Goal: Task Accomplishment & Management: Manage account settings

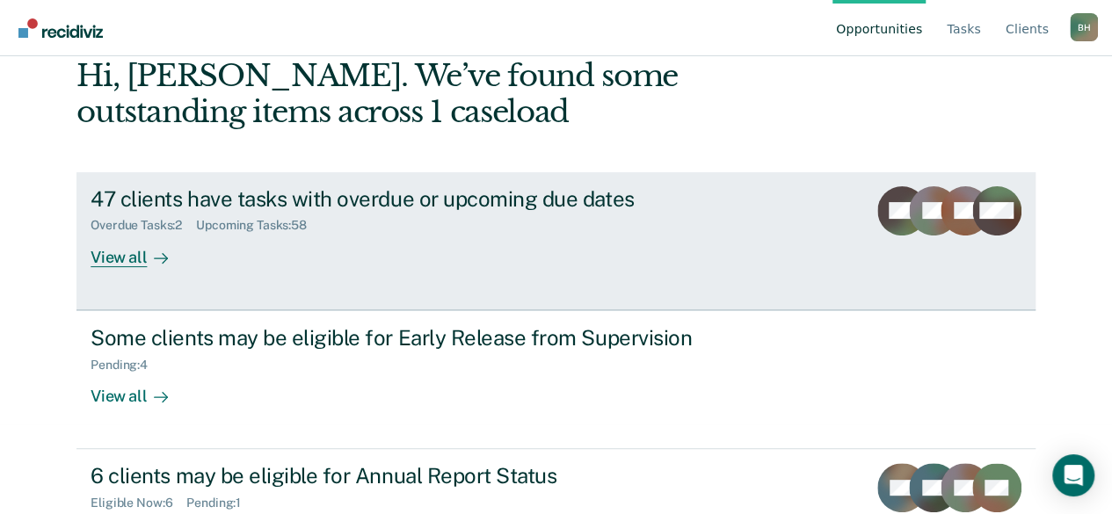
scroll to position [161, 0]
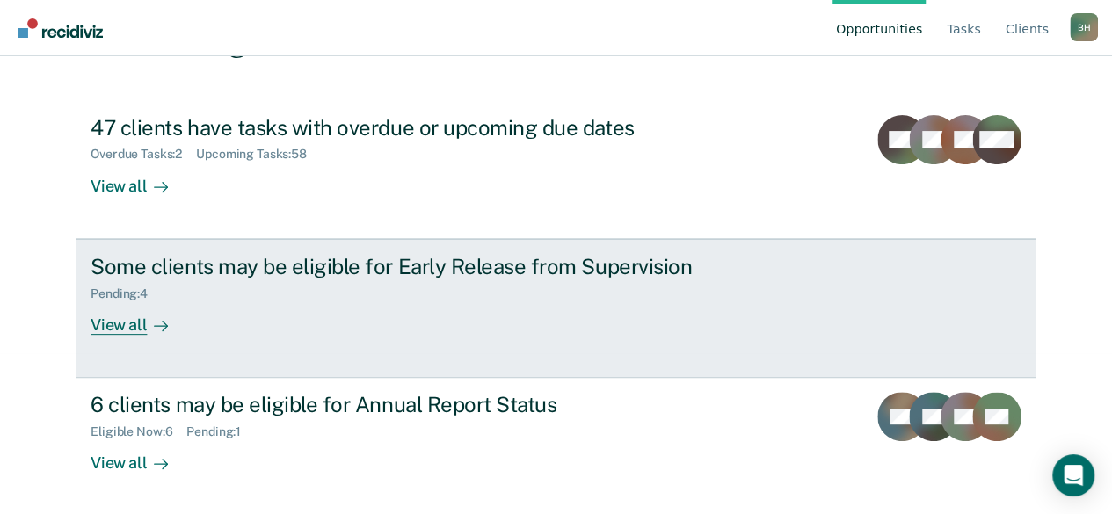
click at [399, 272] on div "Some clients may be eligible for Early Release from Supervision" at bounding box center [399, 266] width 617 height 25
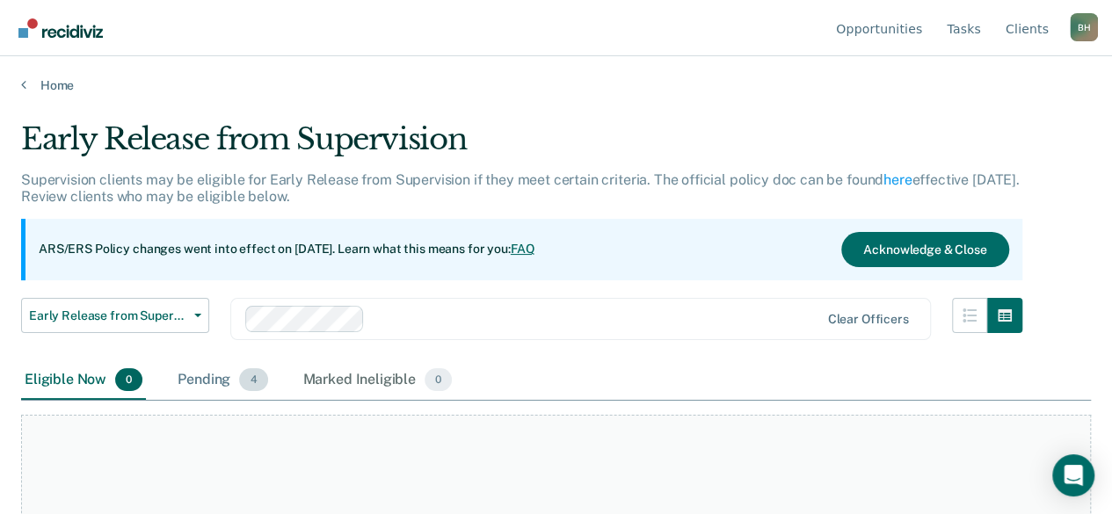
click at [220, 377] on div "Pending 4" at bounding box center [222, 380] width 97 height 39
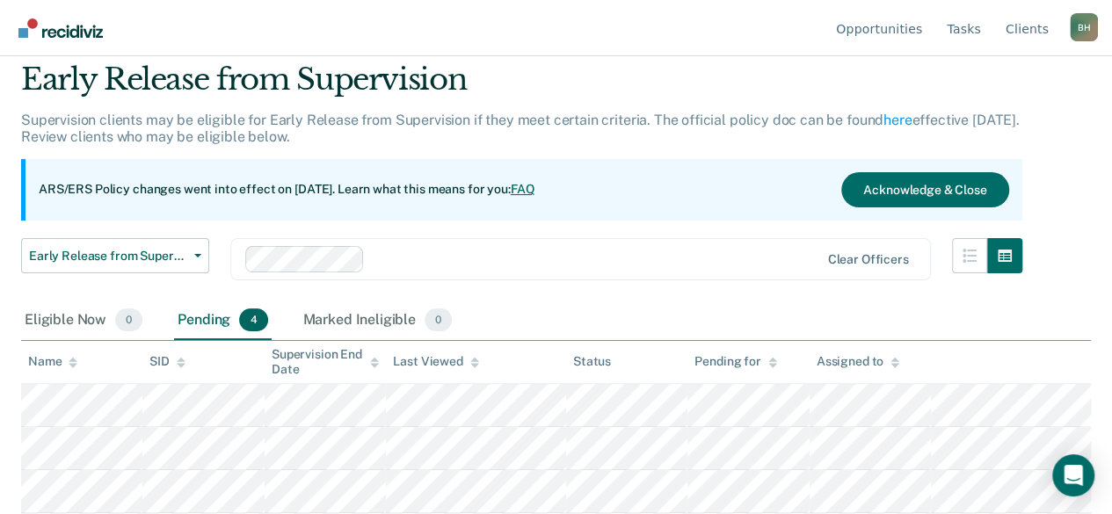
scroll to position [100, 0]
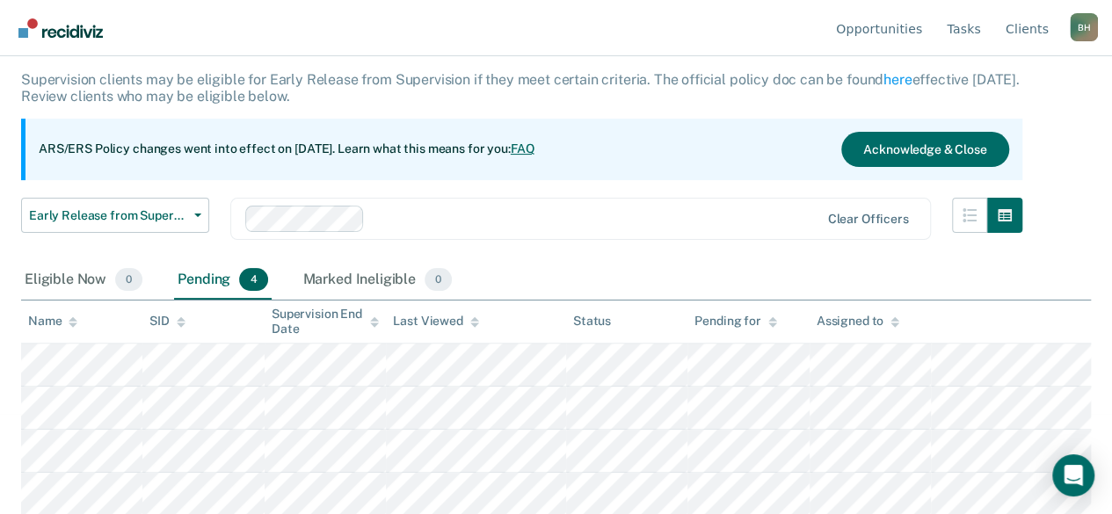
click at [735, 280] on div "Eligible Now 0 Pending 4 Marked Ineligible 0" at bounding box center [556, 281] width 1070 height 40
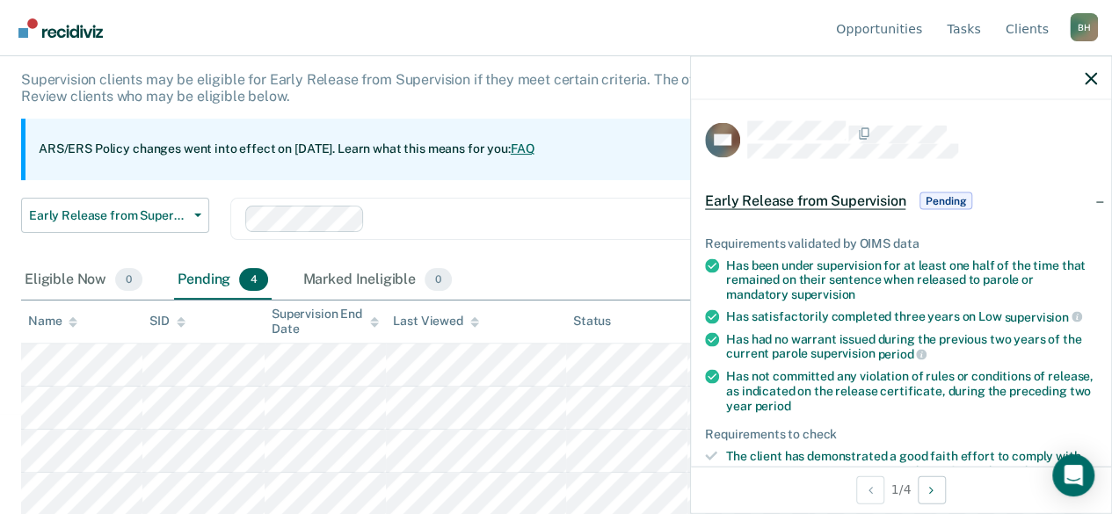
click at [555, 312] on th "Last Viewed" at bounding box center [476, 322] width 180 height 43
click at [655, 323] on th "Status" at bounding box center [626, 322] width 121 height 43
click at [1092, 76] on icon "button" at bounding box center [1090, 78] width 12 height 12
